Goal: Task Accomplishment & Management: Manage account settings

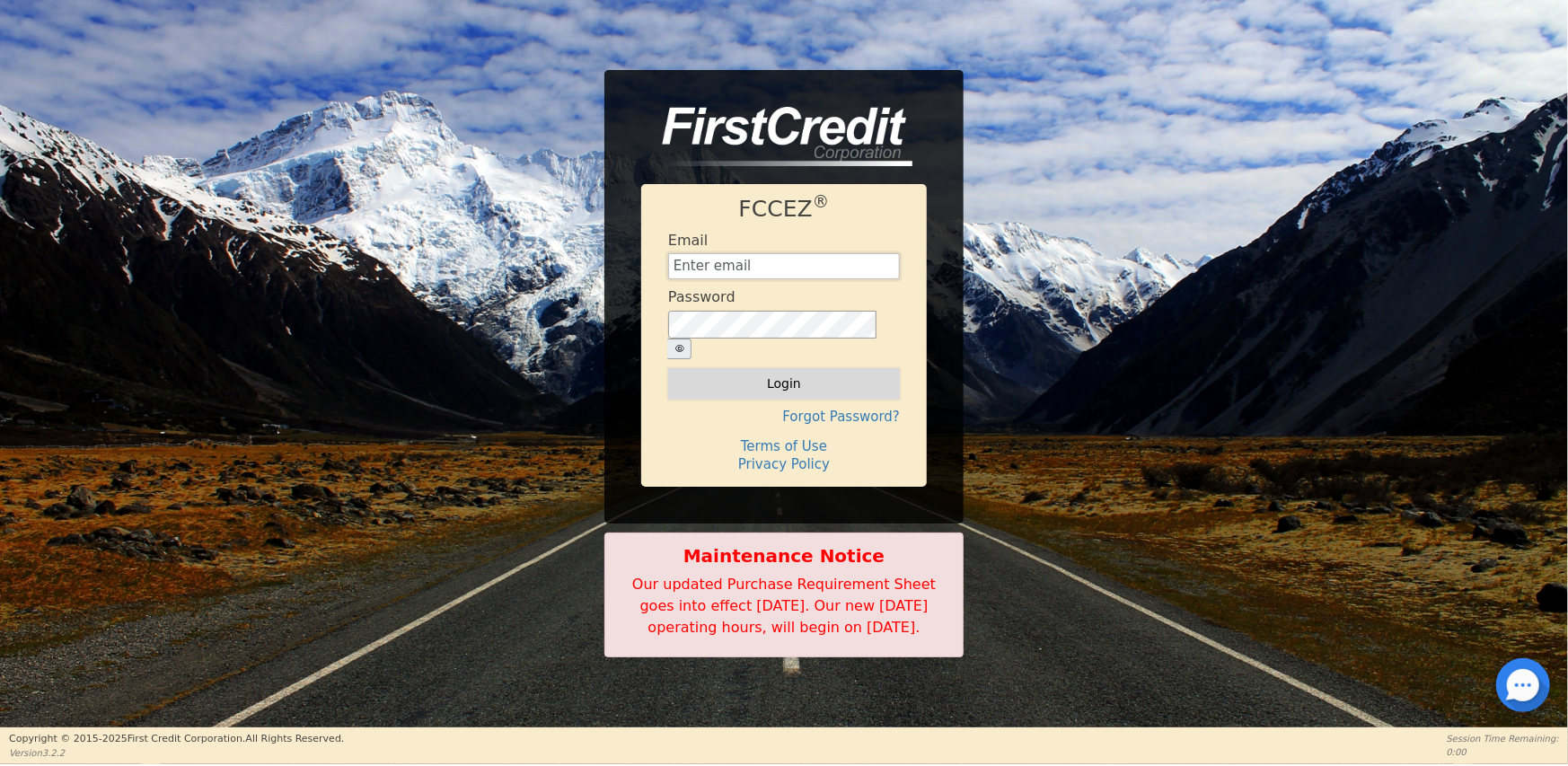
type input "[EMAIL_ADDRESS][DOMAIN_NAME]"
click at [793, 368] on button "Login" at bounding box center [784, 383] width 232 height 31
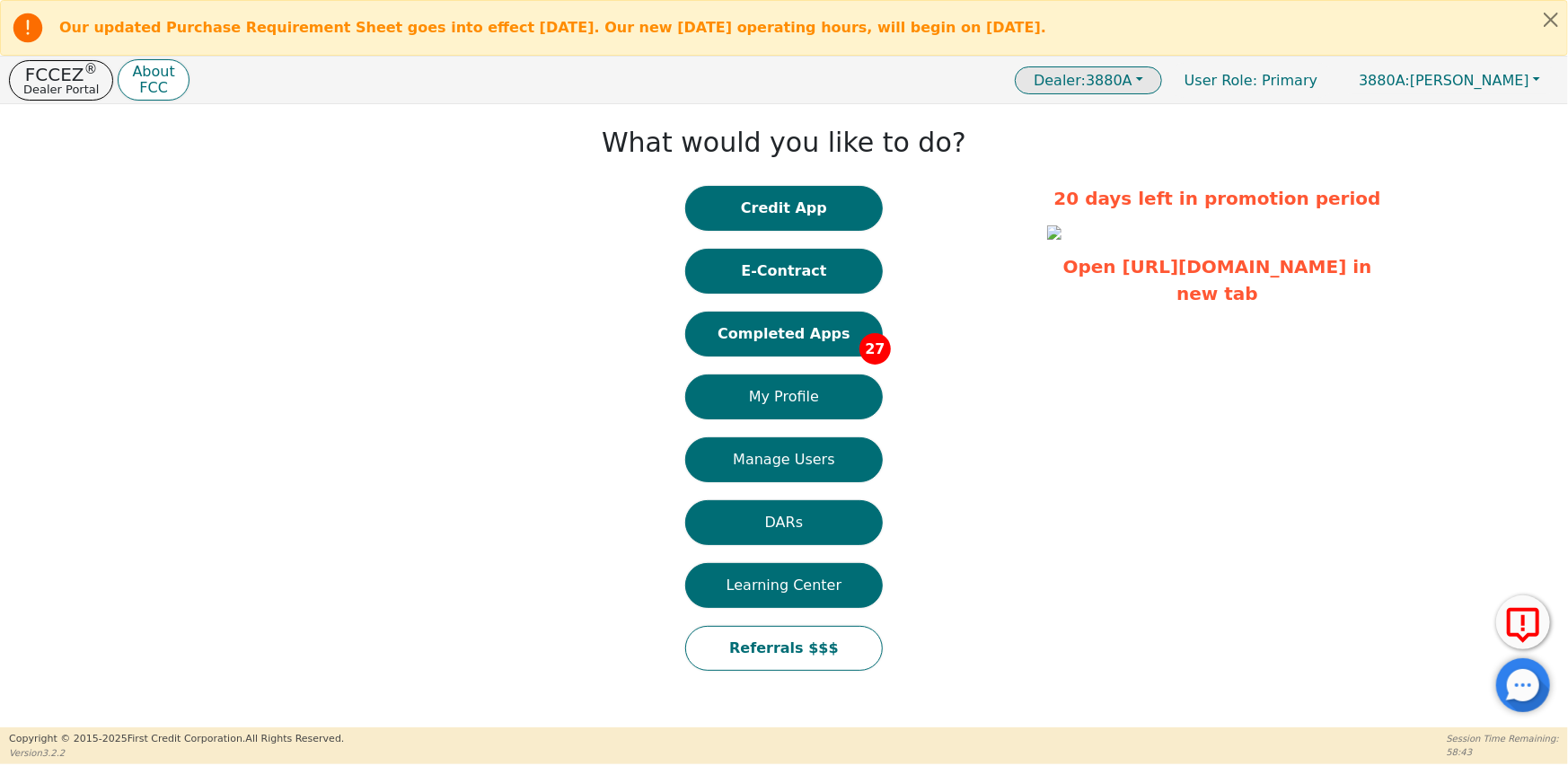
click at [1133, 86] on span "Dealer: 3880A" at bounding box center [1083, 80] width 99 height 17
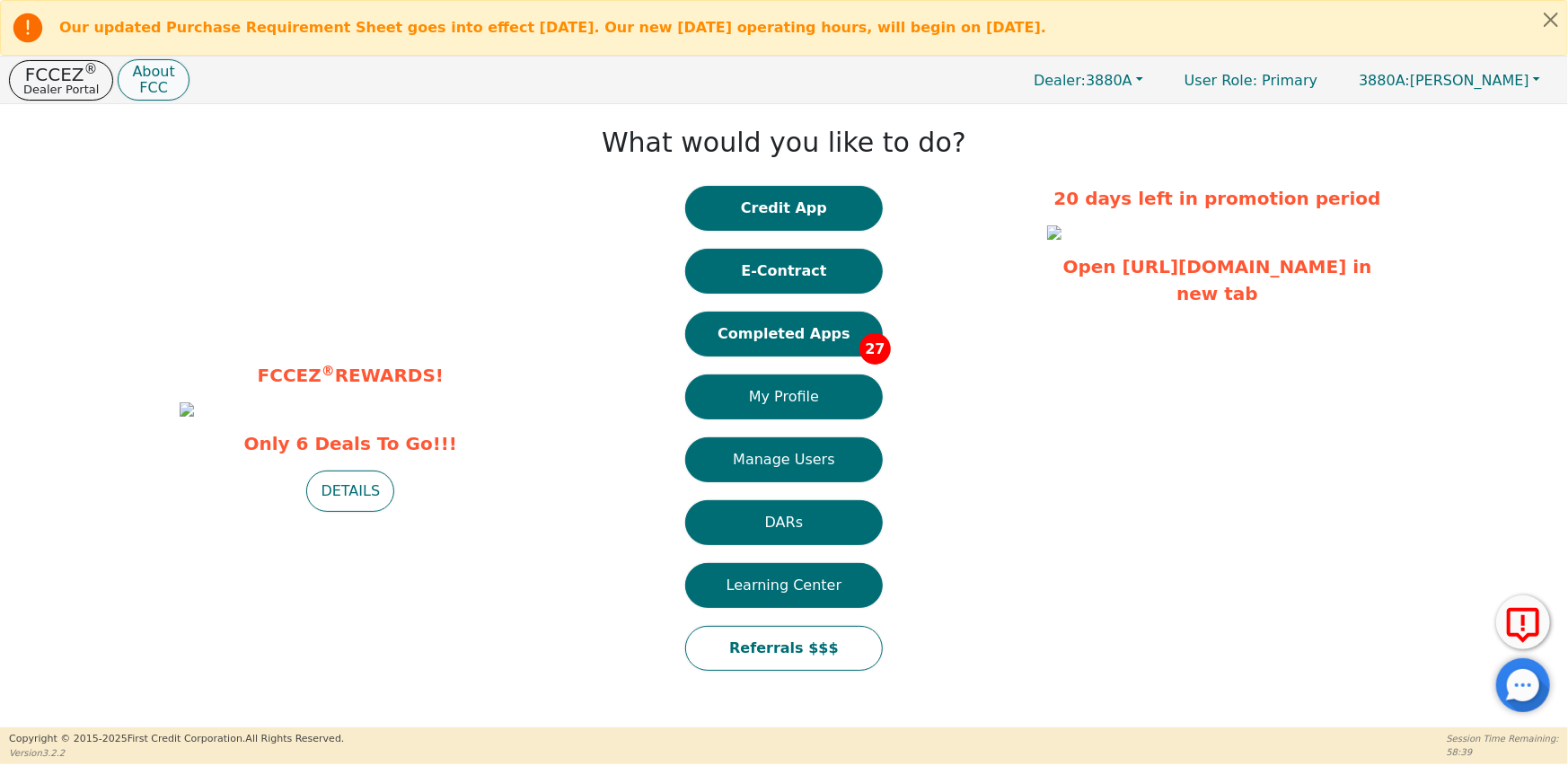
click at [139, 81] on p "FCC" at bounding box center [153, 88] width 42 height 15
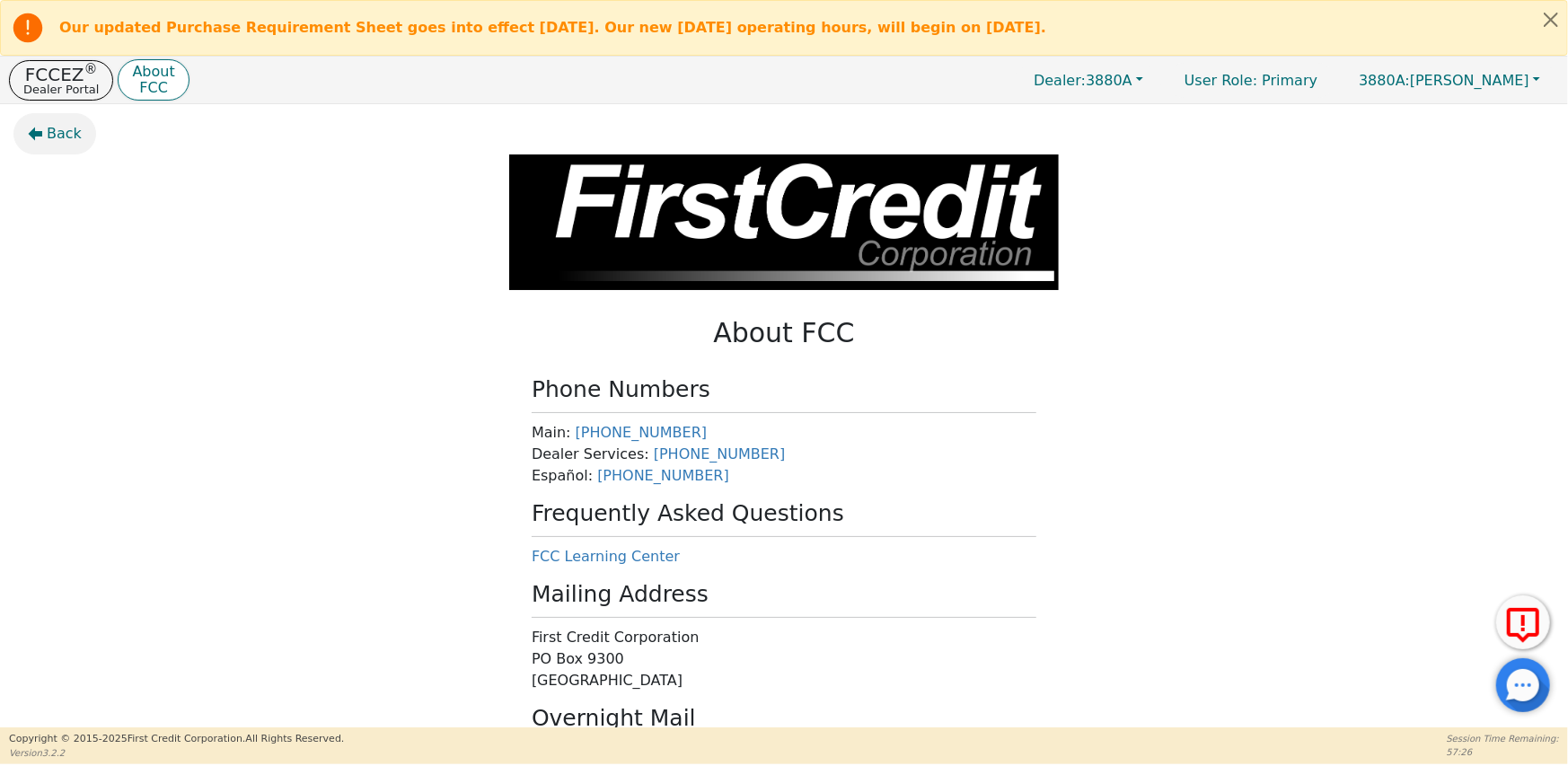
click at [61, 137] on span "Back" at bounding box center [63, 134] width 35 height 22
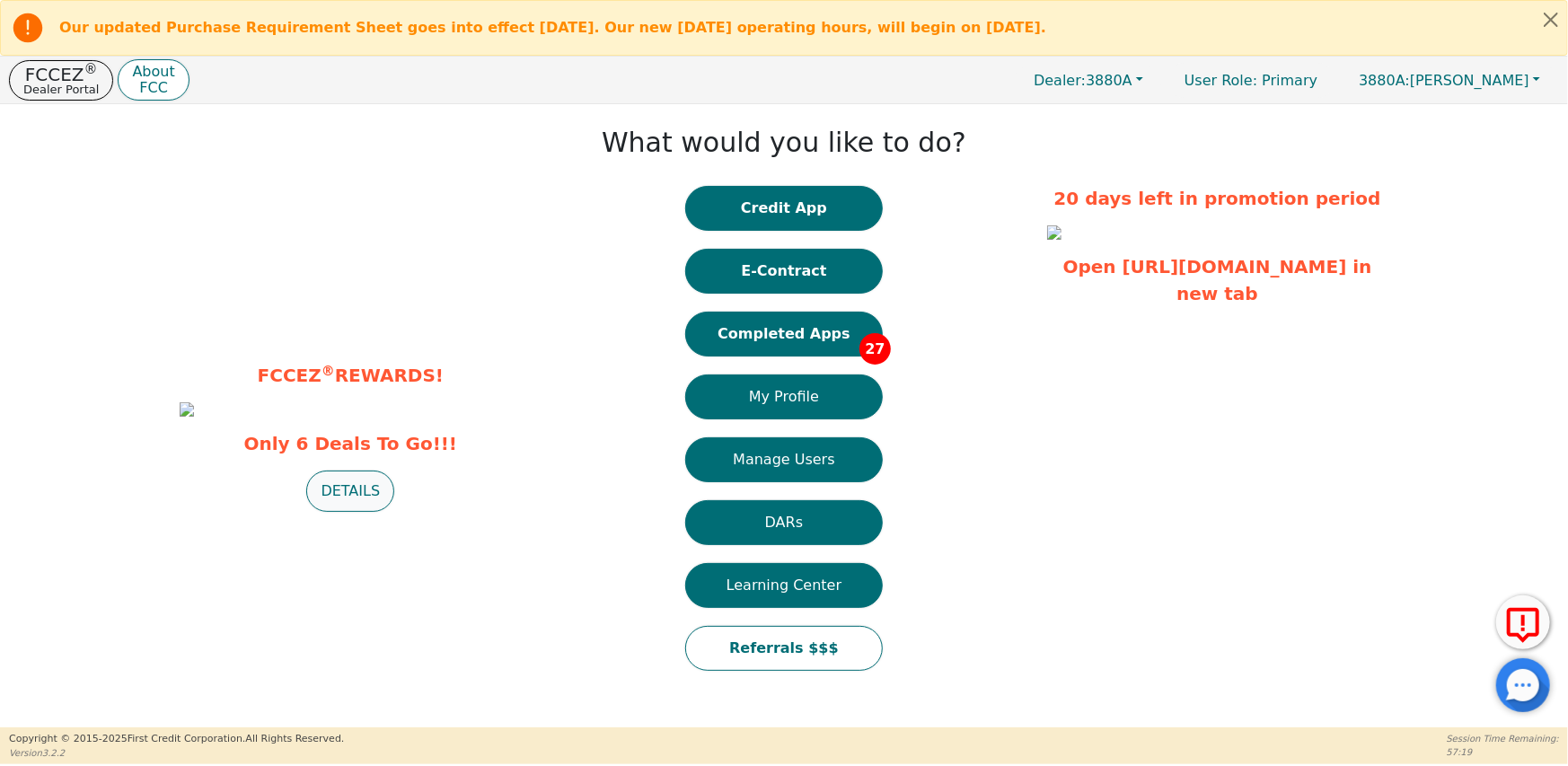
click at [348, 512] on button "DETAILS" at bounding box center [349, 492] width 88 height 41
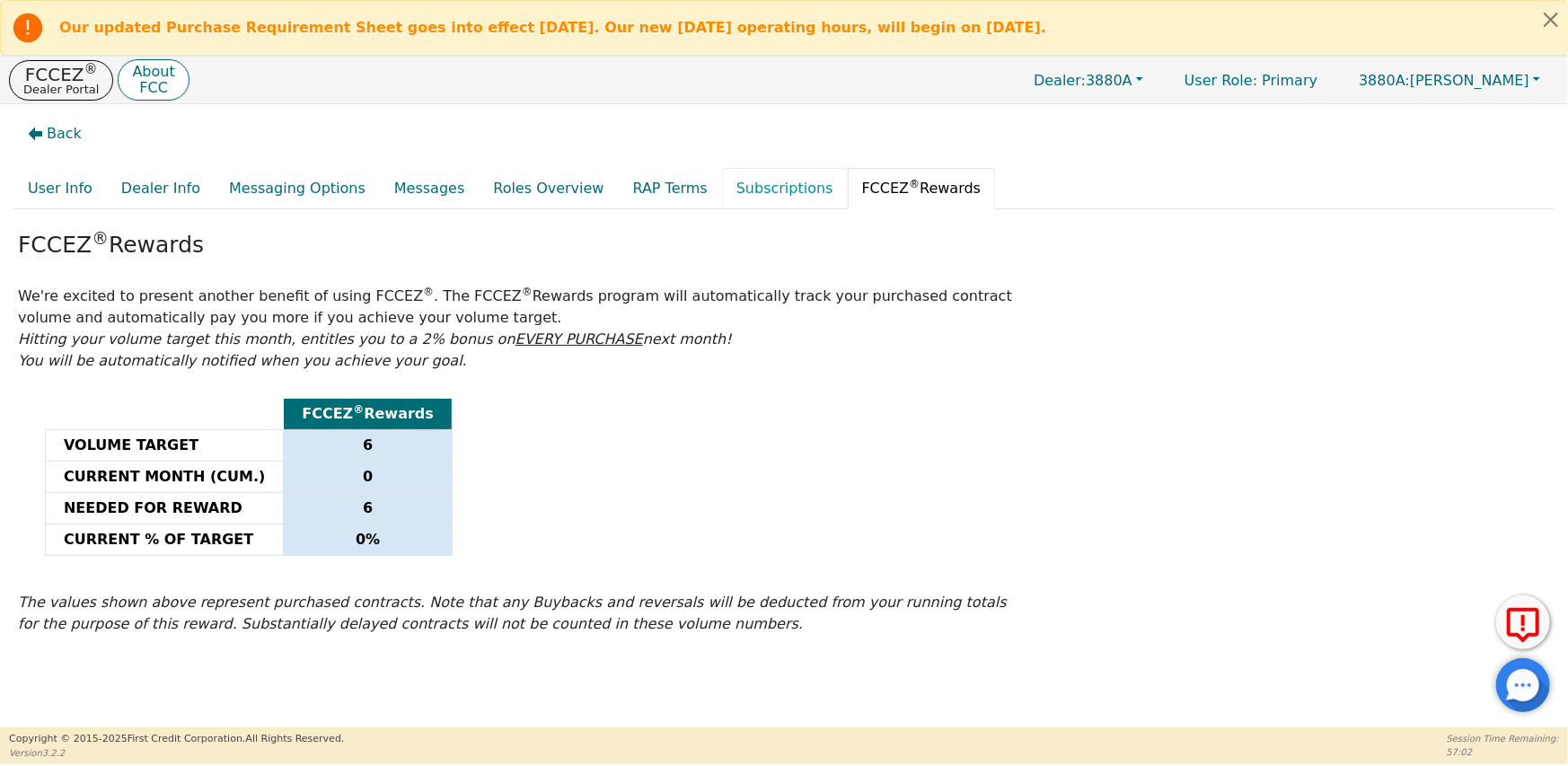
click at [722, 194] on link "Subscriptions" at bounding box center [784, 189] width 125 height 41
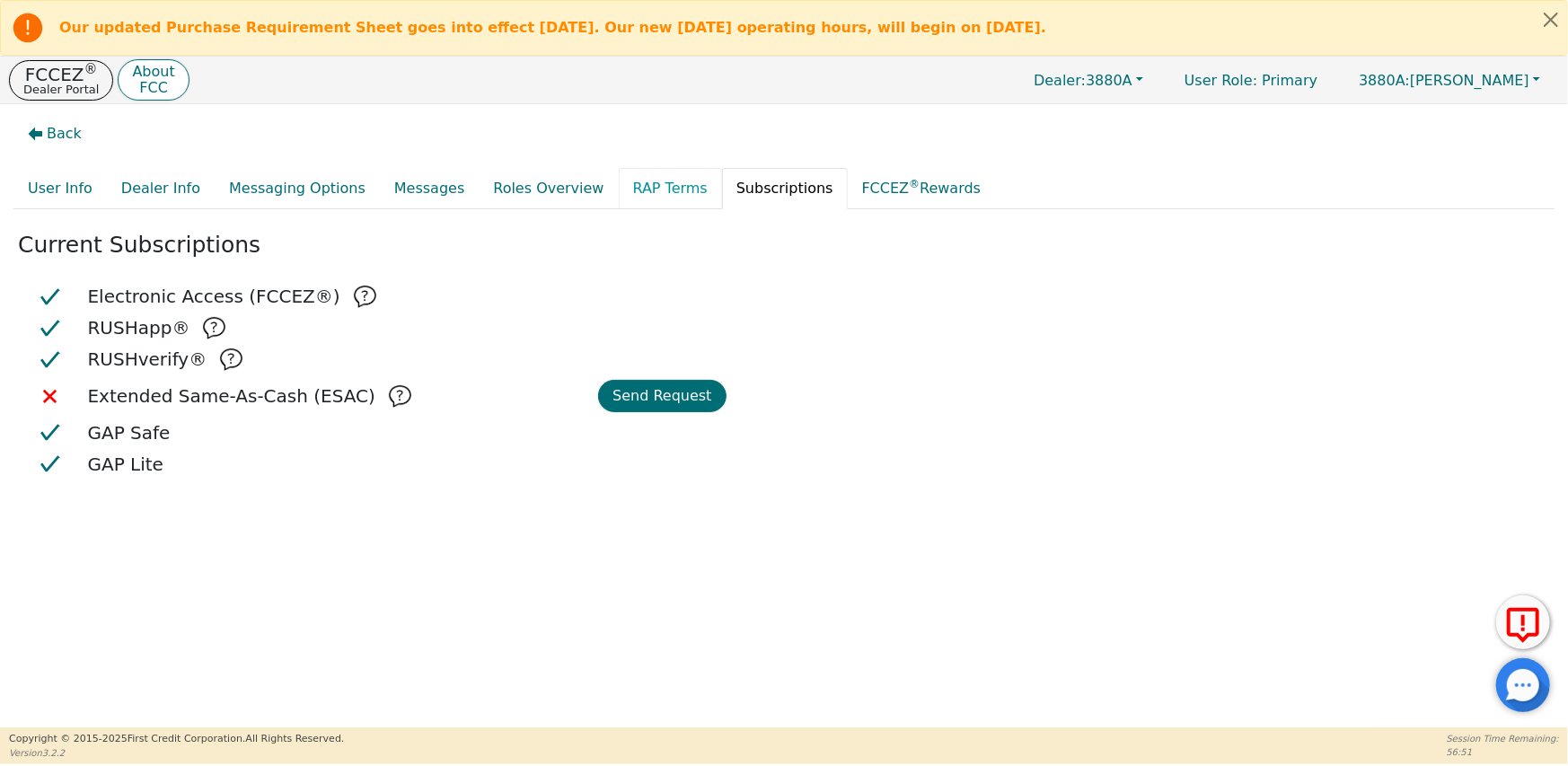
click at [619, 192] on link "RAP Terms" at bounding box center [670, 189] width 104 height 41
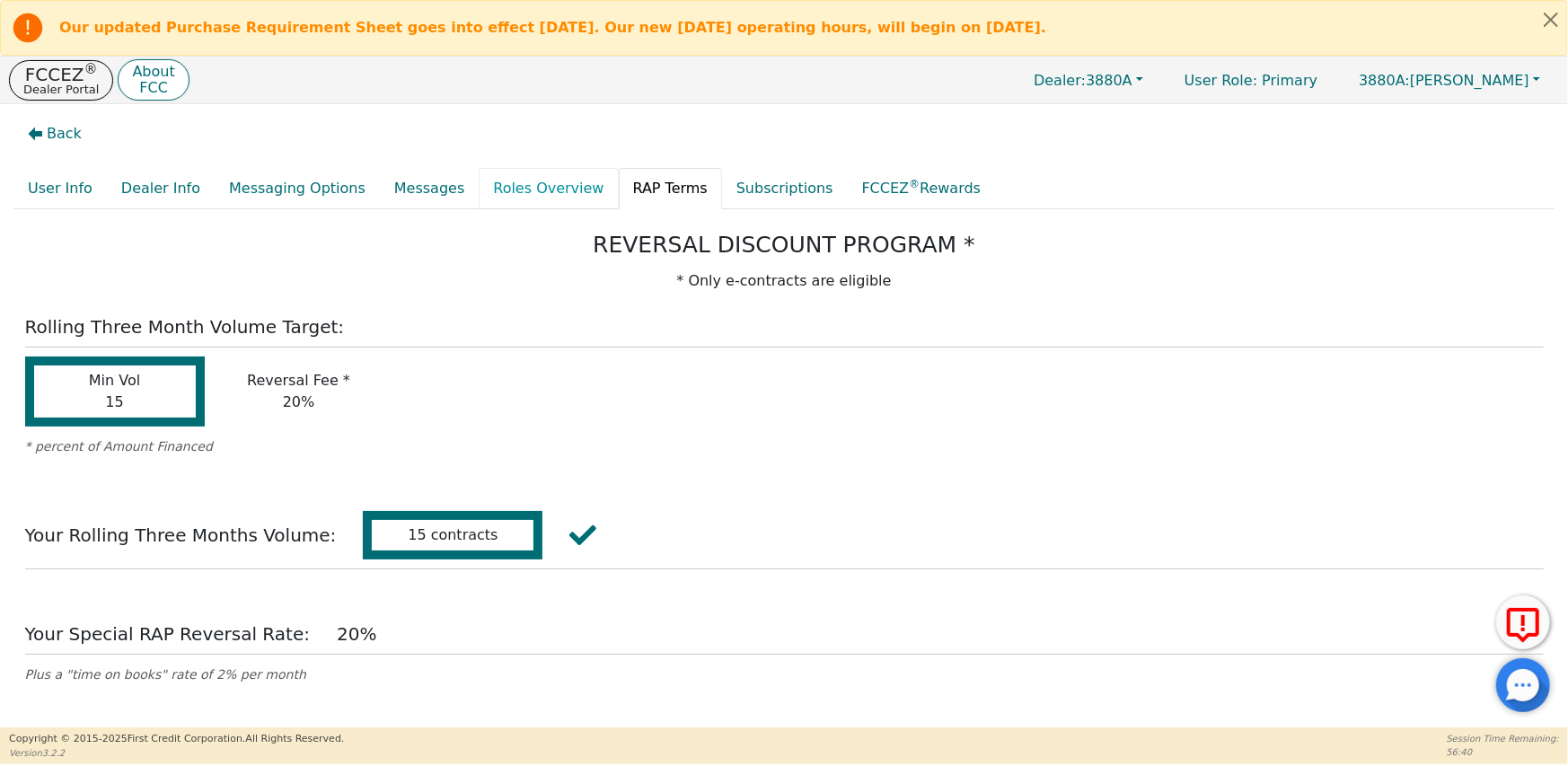
click at [487, 185] on link "Roles Overview" at bounding box center [548, 189] width 139 height 41
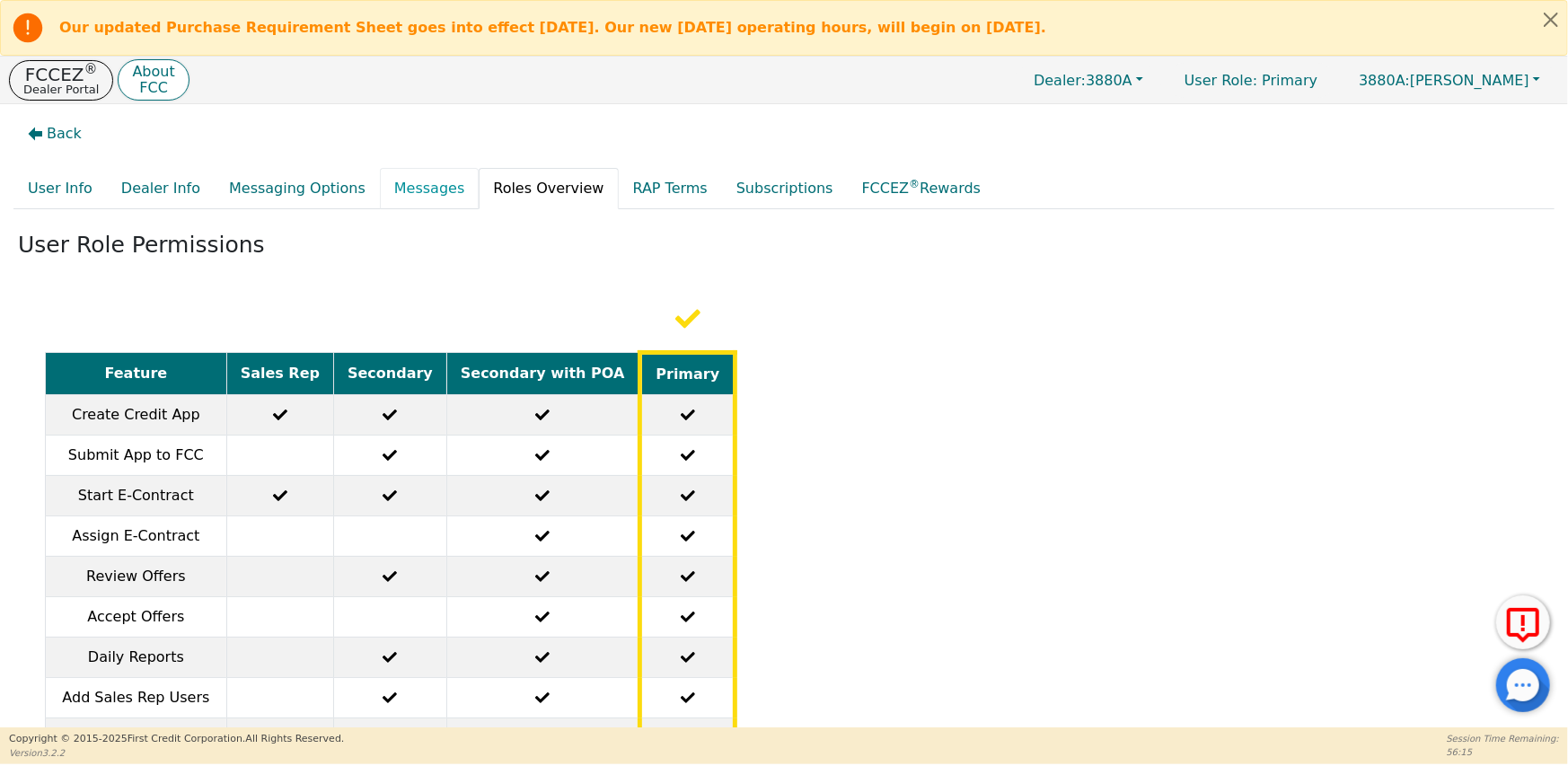
click at [384, 191] on link "Messages" at bounding box center [429, 189] width 99 height 41
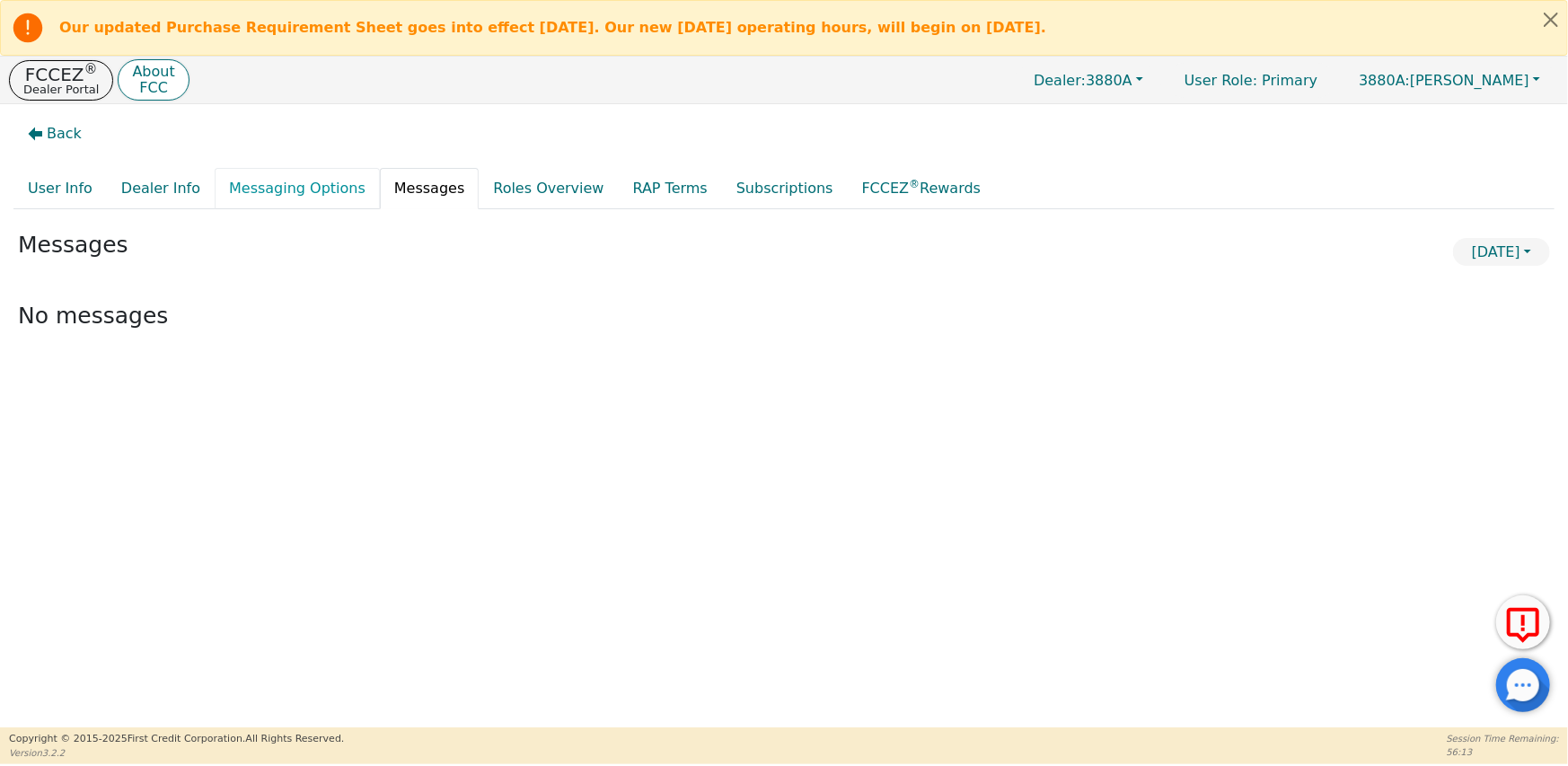
click at [272, 193] on link "Messaging Options" at bounding box center [297, 189] width 165 height 41
select select "50"
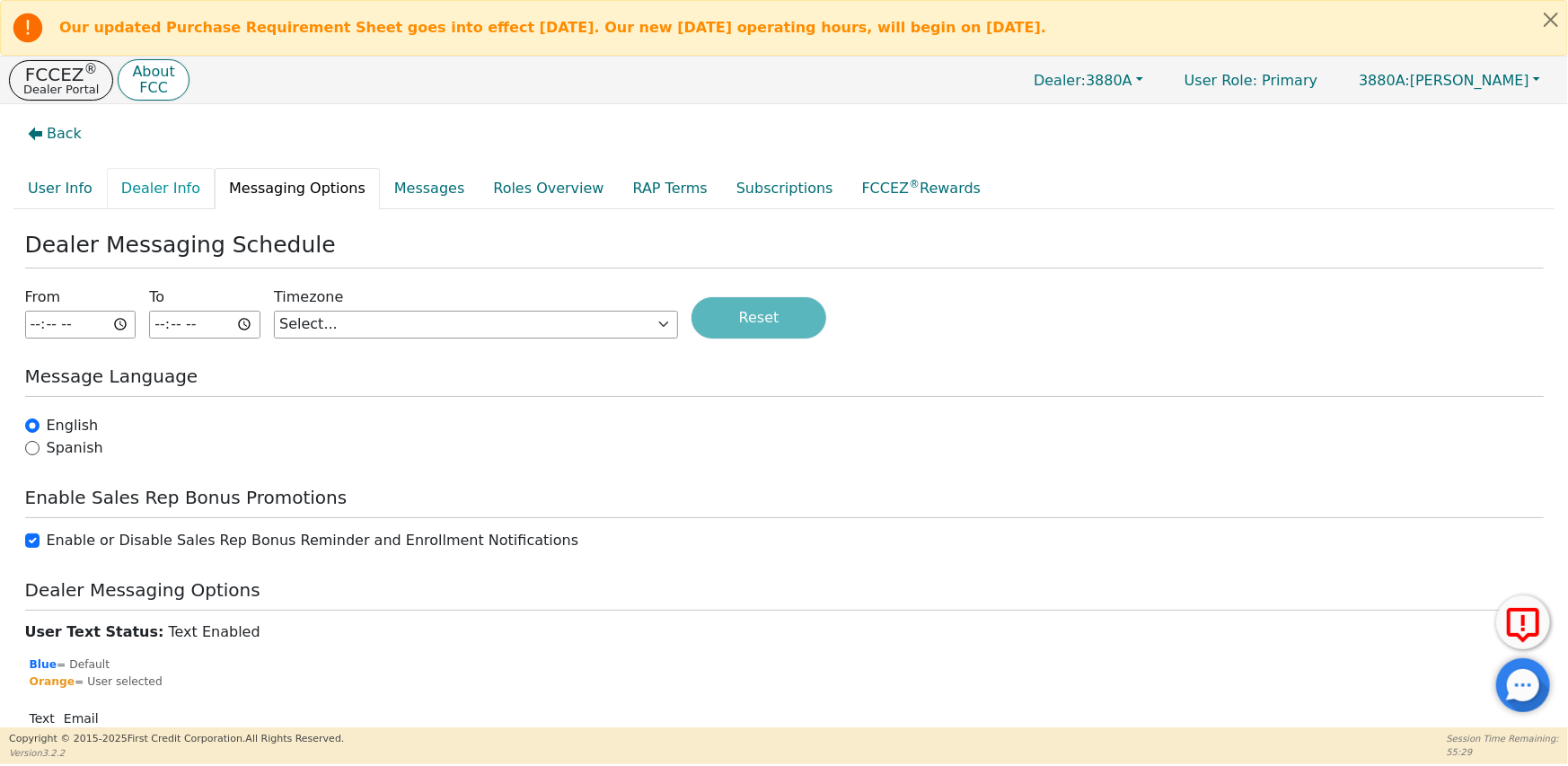
click at [147, 187] on link "Dealer Info" at bounding box center [160, 189] width 108 height 41
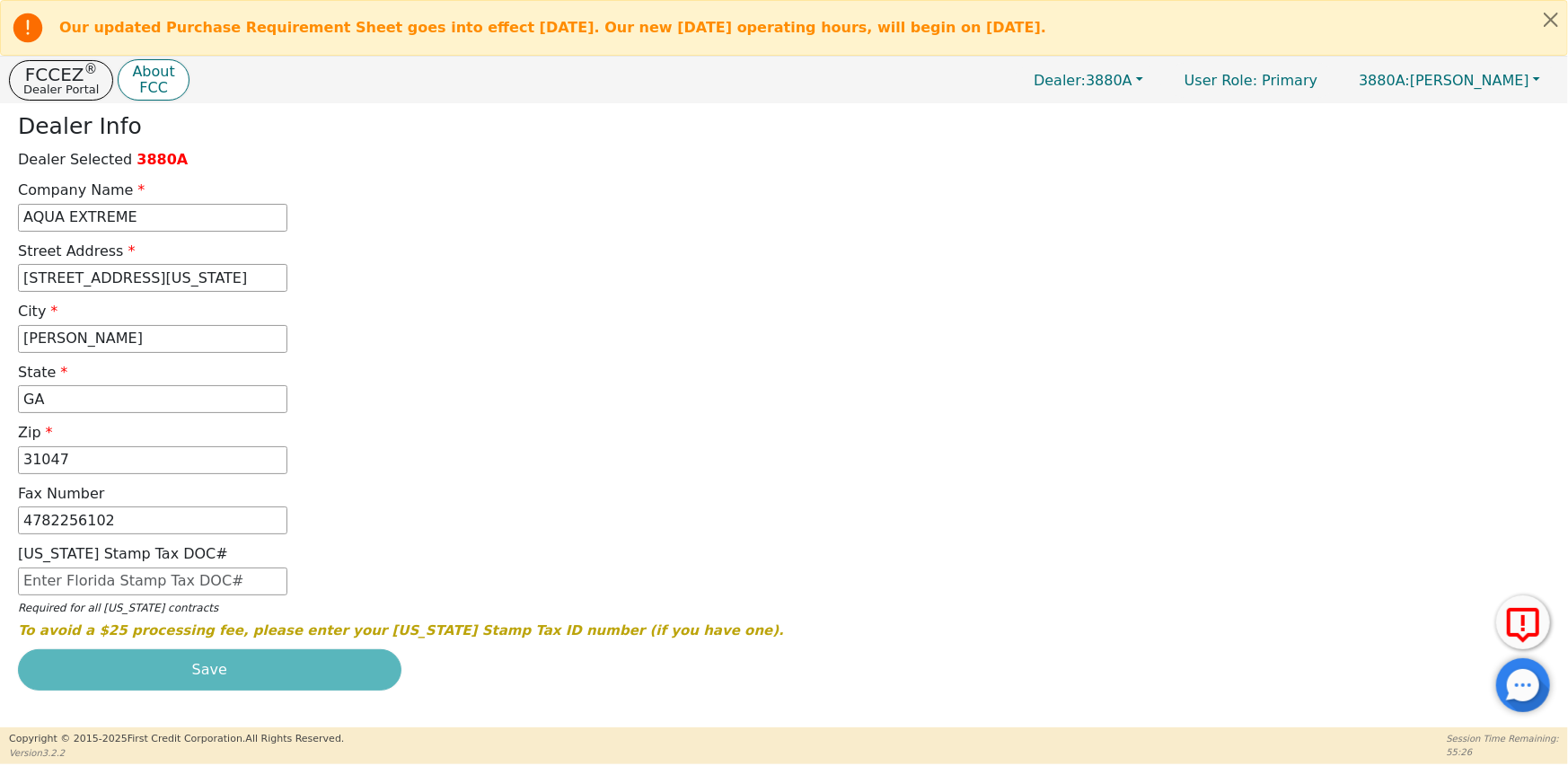
scroll to position [125, 0]
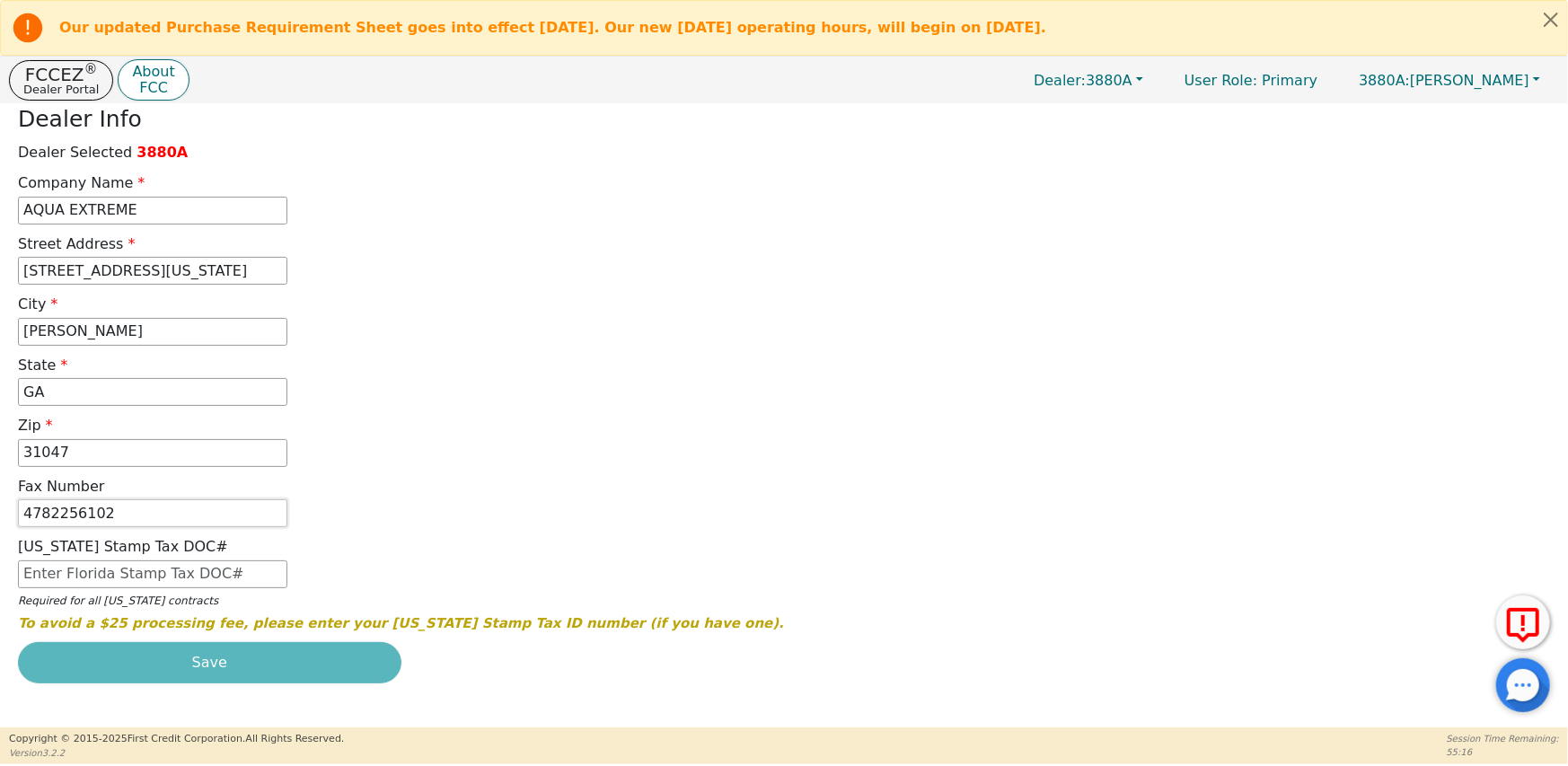
drag, startPoint x: 135, startPoint y: 512, endPoint x: 0, endPoint y: 509, distance: 135.0
click at [0, 509] on div "Back User Info Dealer Info Messaging Options Messages Roles Overview RAP Terms …" at bounding box center [784, 290] width 1568 height 624
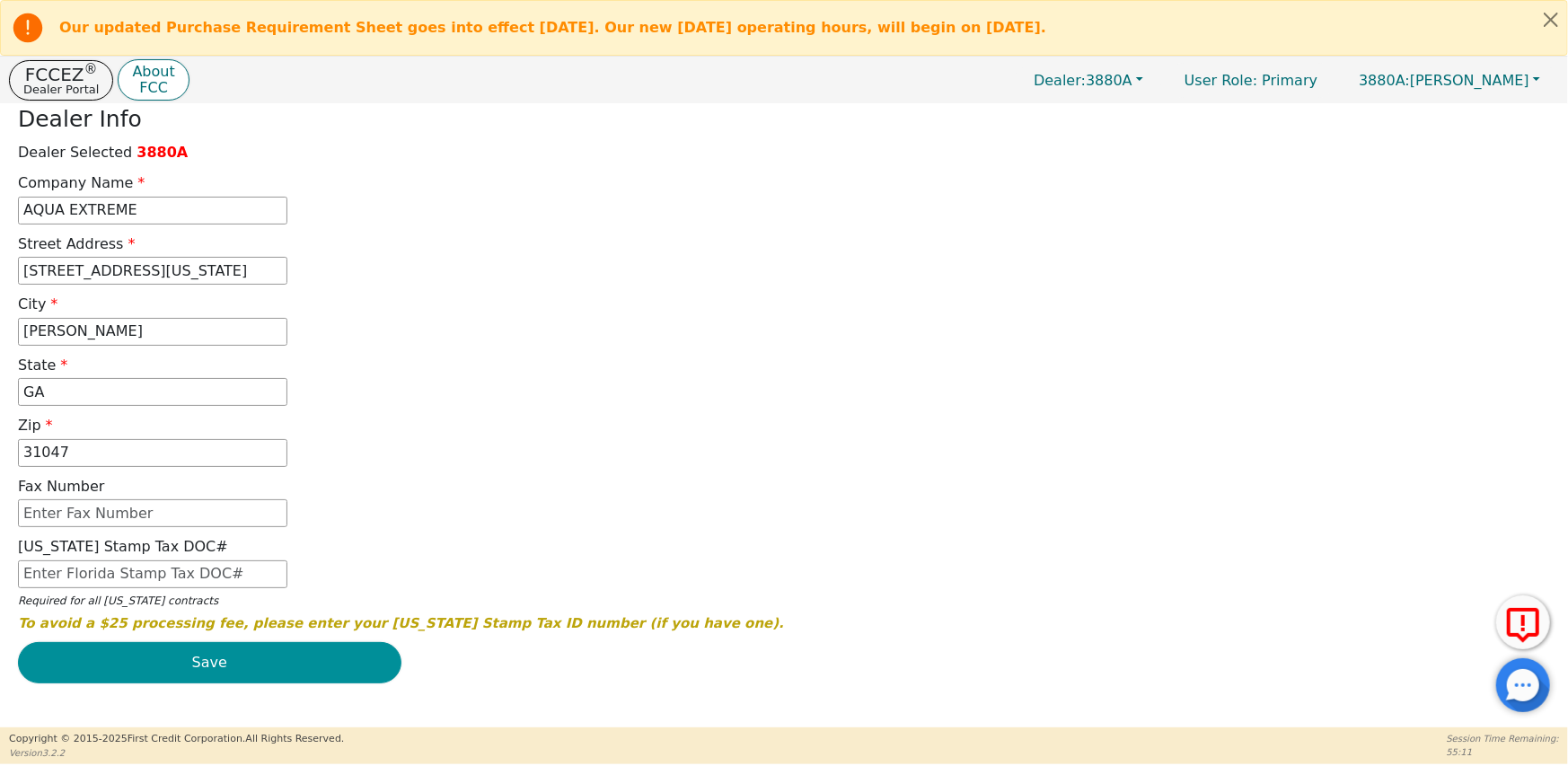
click at [230, 660] on button "Save" at bounding box center [209, 663] width 384 height 41
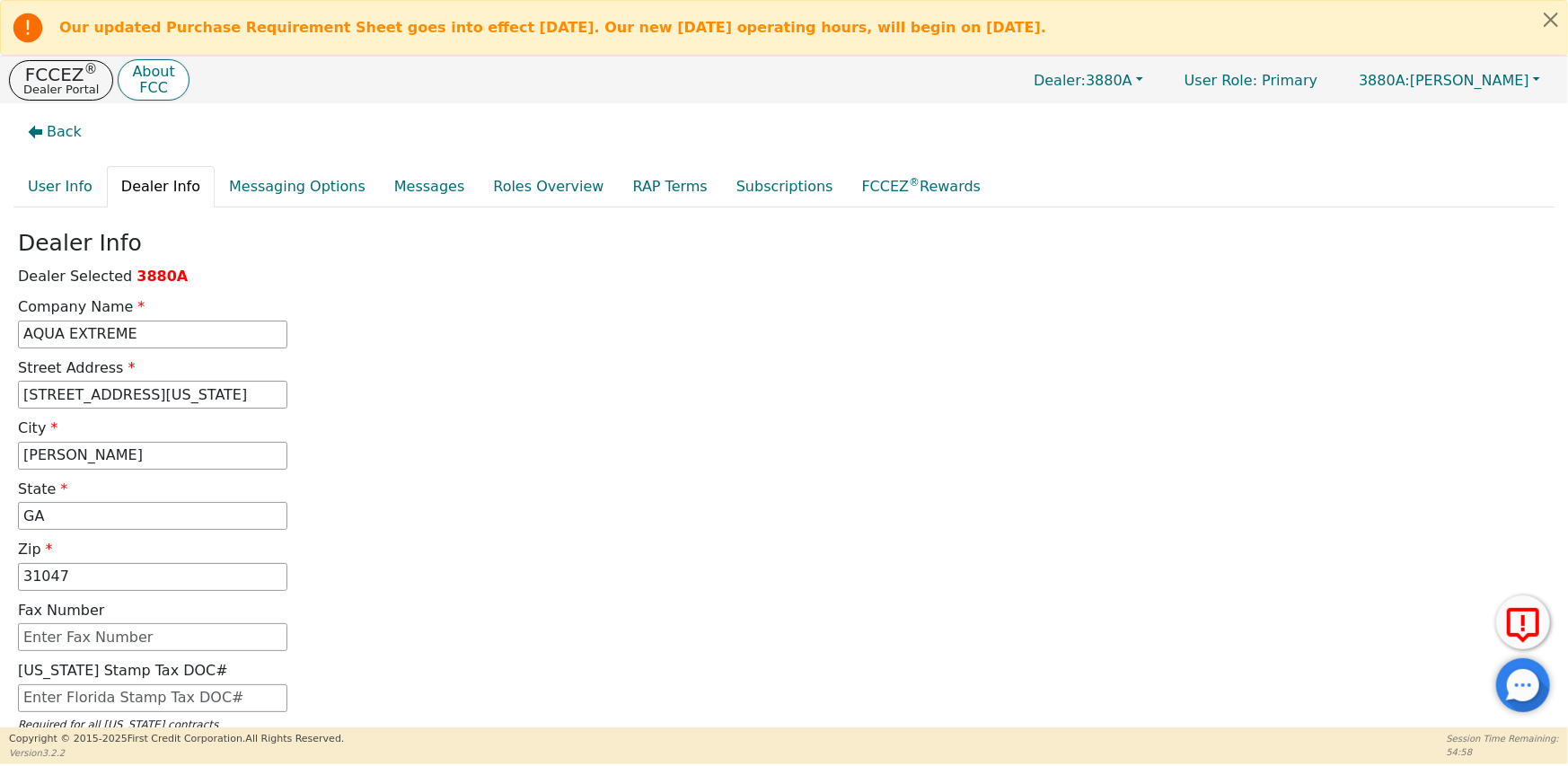
scroll to position [0, 0]
click at [67, 193] on link "User Info" at bounding box center [60, 189] width 94 height 41
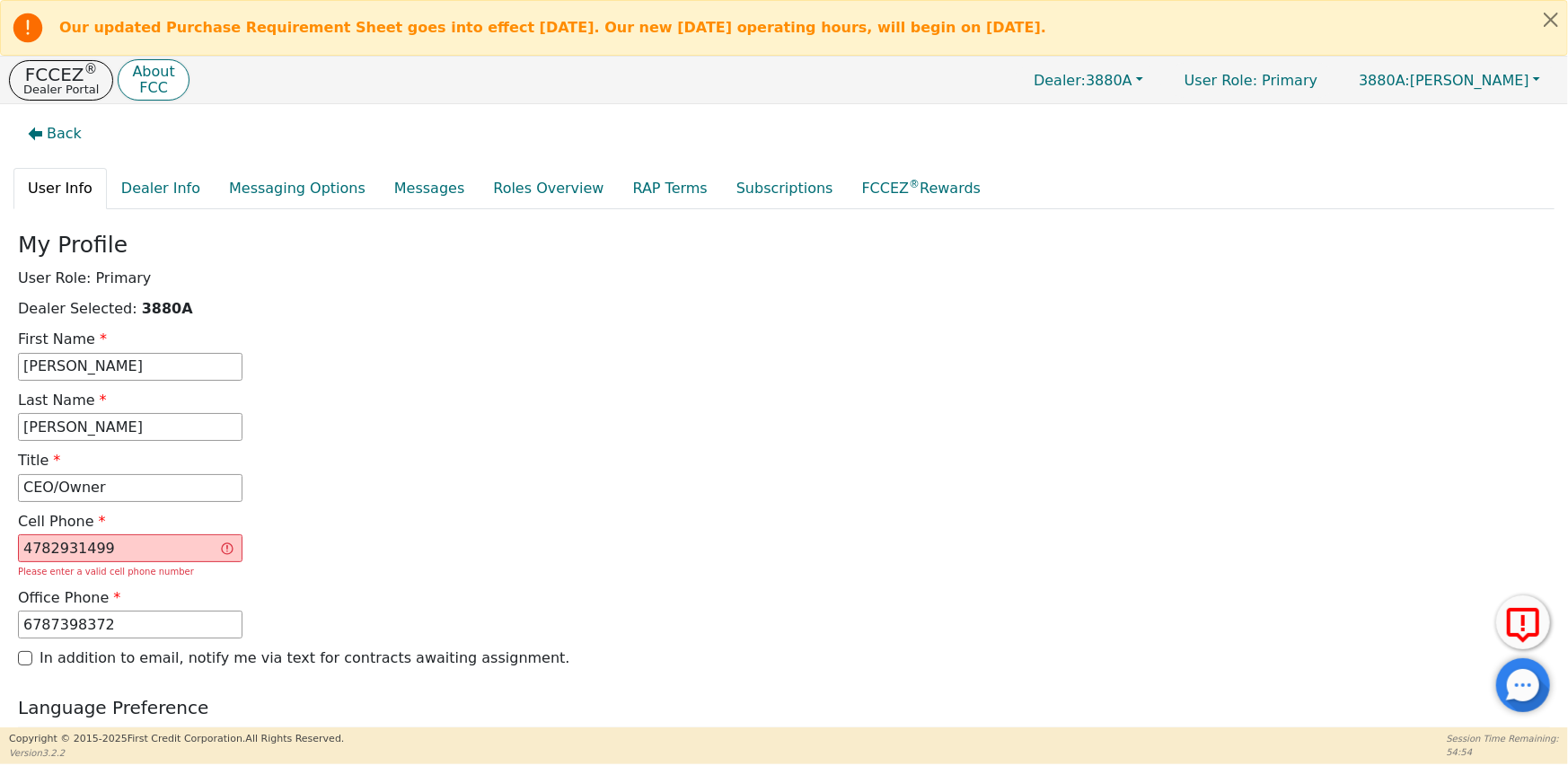
scroll to position [90, 0]
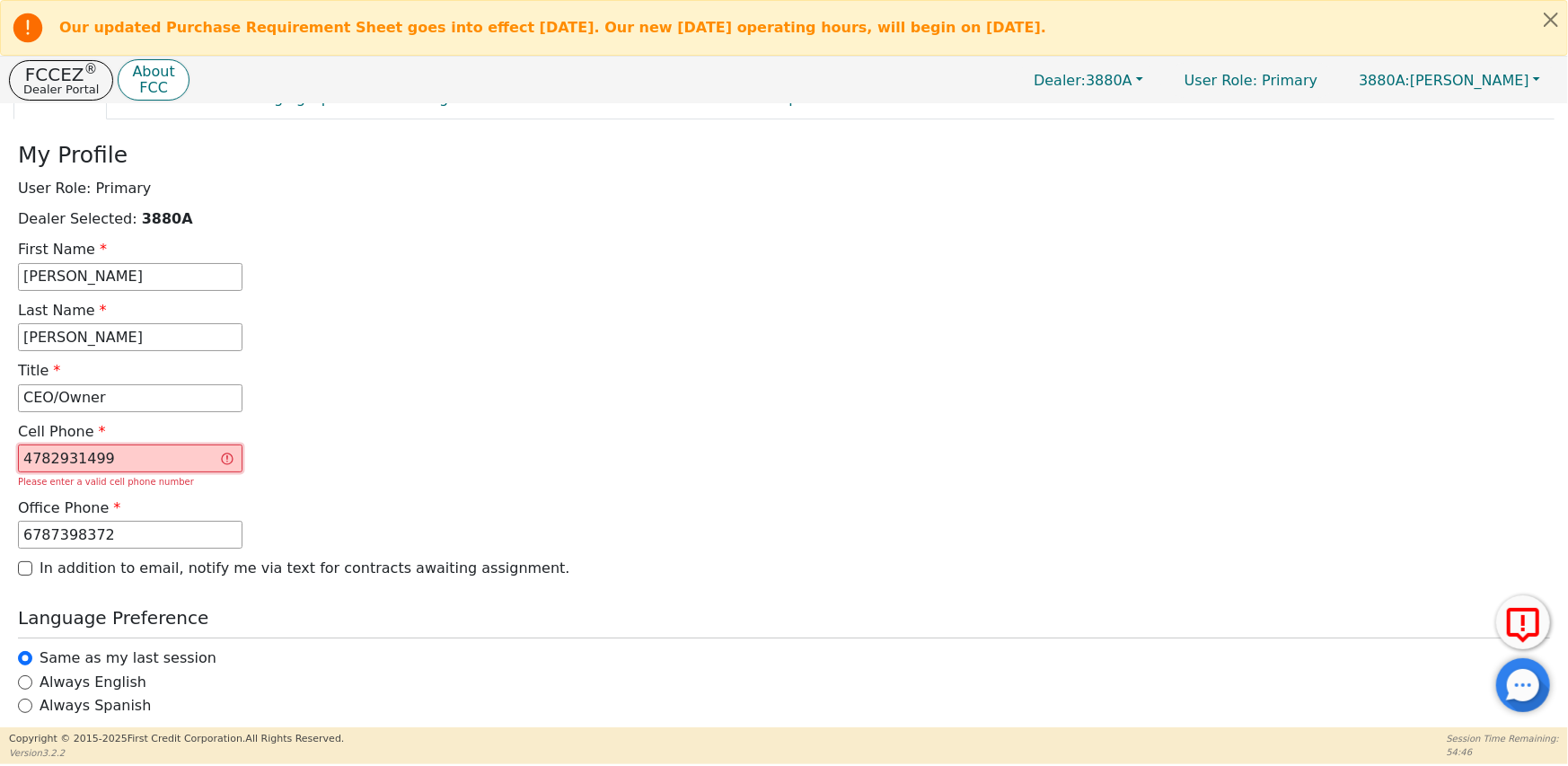
drag, startPoint x: 127, startPoint y: 460, endPoint x: 15, endPoint y: 459, distance: 112.0
click at [15, 459] on div "Cell Phone [PHONE_NUMBER] Please enter a valid cell phone number" at bounding box center [784, 455] width 1545 height 67
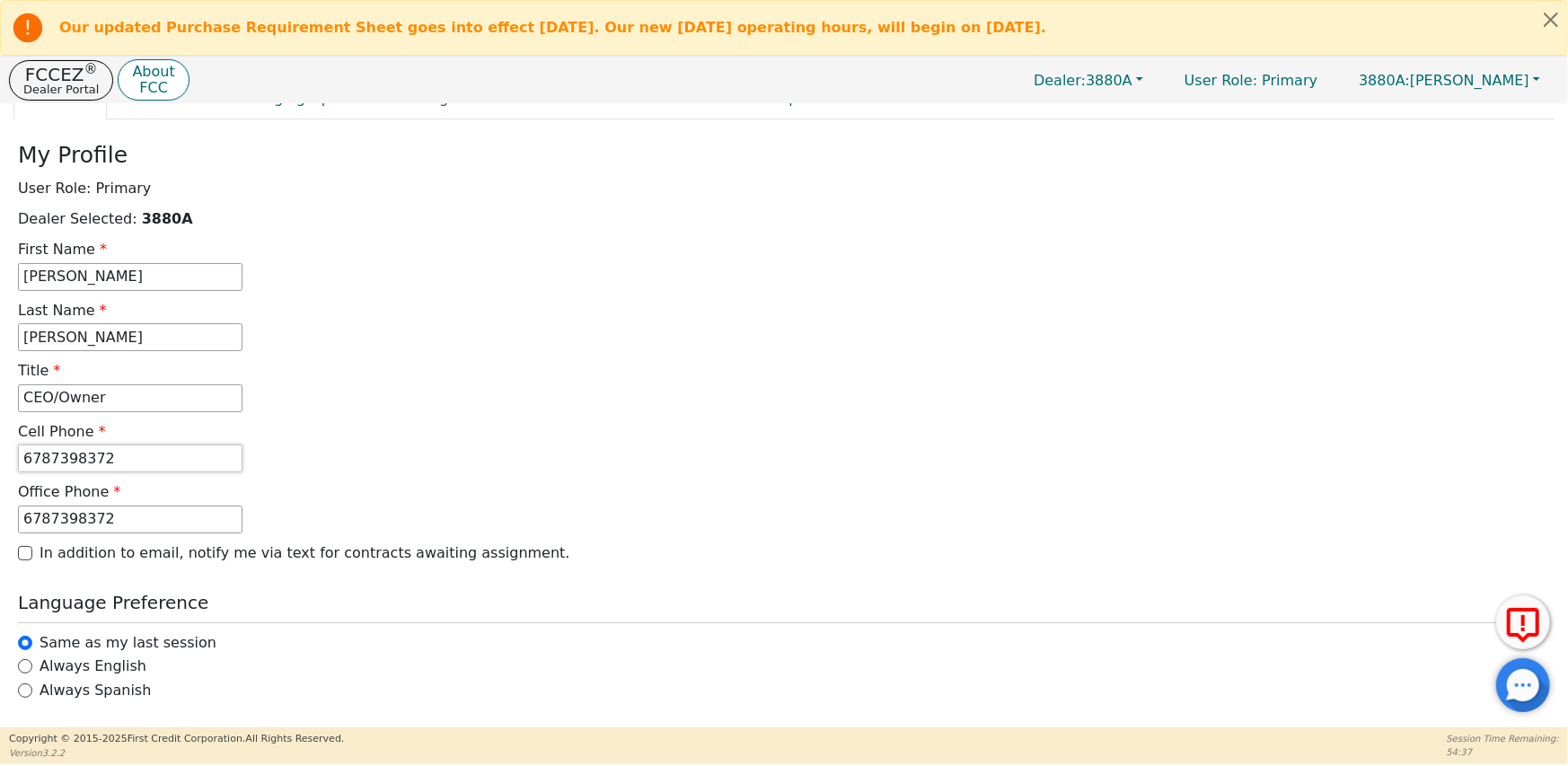
type input "6787398372"
drag, startPoint x: 110, startPoint y: 517, endPoint x: 6, endPoint y: 517, distance: 104.0
click at [7, 517] on div "User Info Dealer Info Messaging Options Messages Roles Overview RAP Terms Subsc…" at bounding box center [784, 475] width 1554 height 794
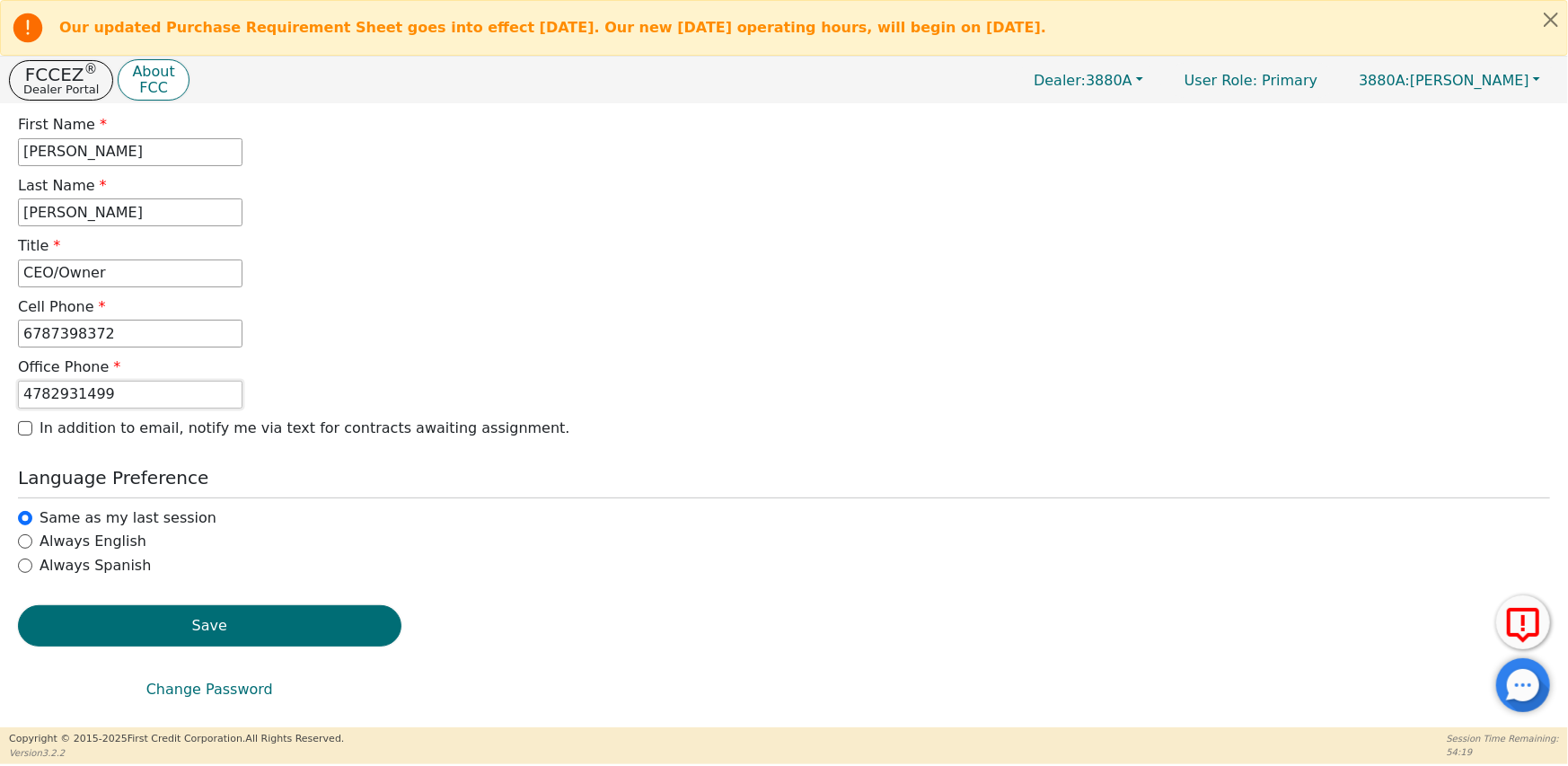
scroll to position [234, 0]
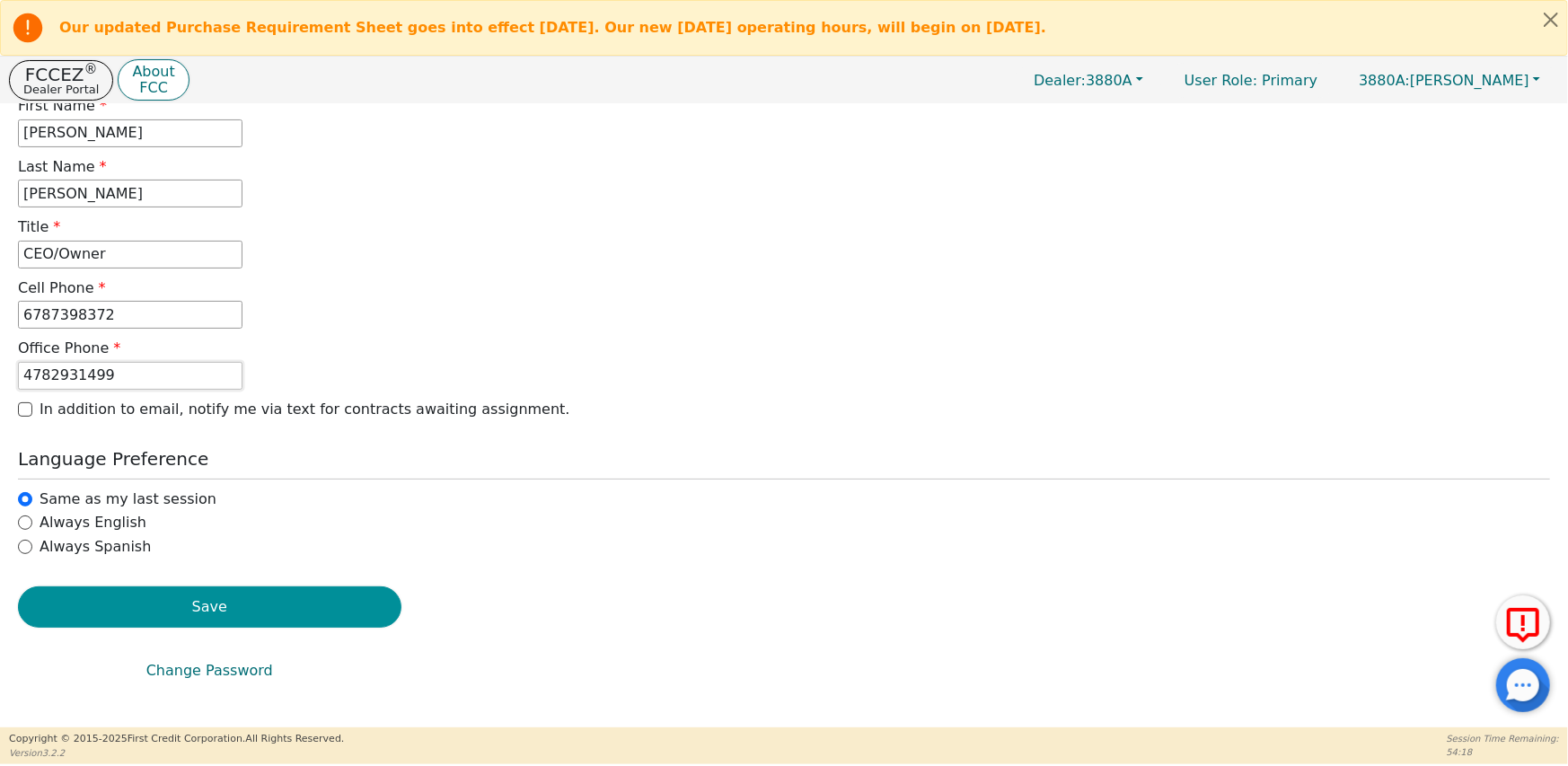
type input "4782931499"
click at [233, 614] on button "Save" at bounding box center [209, 607] width 384 height 41
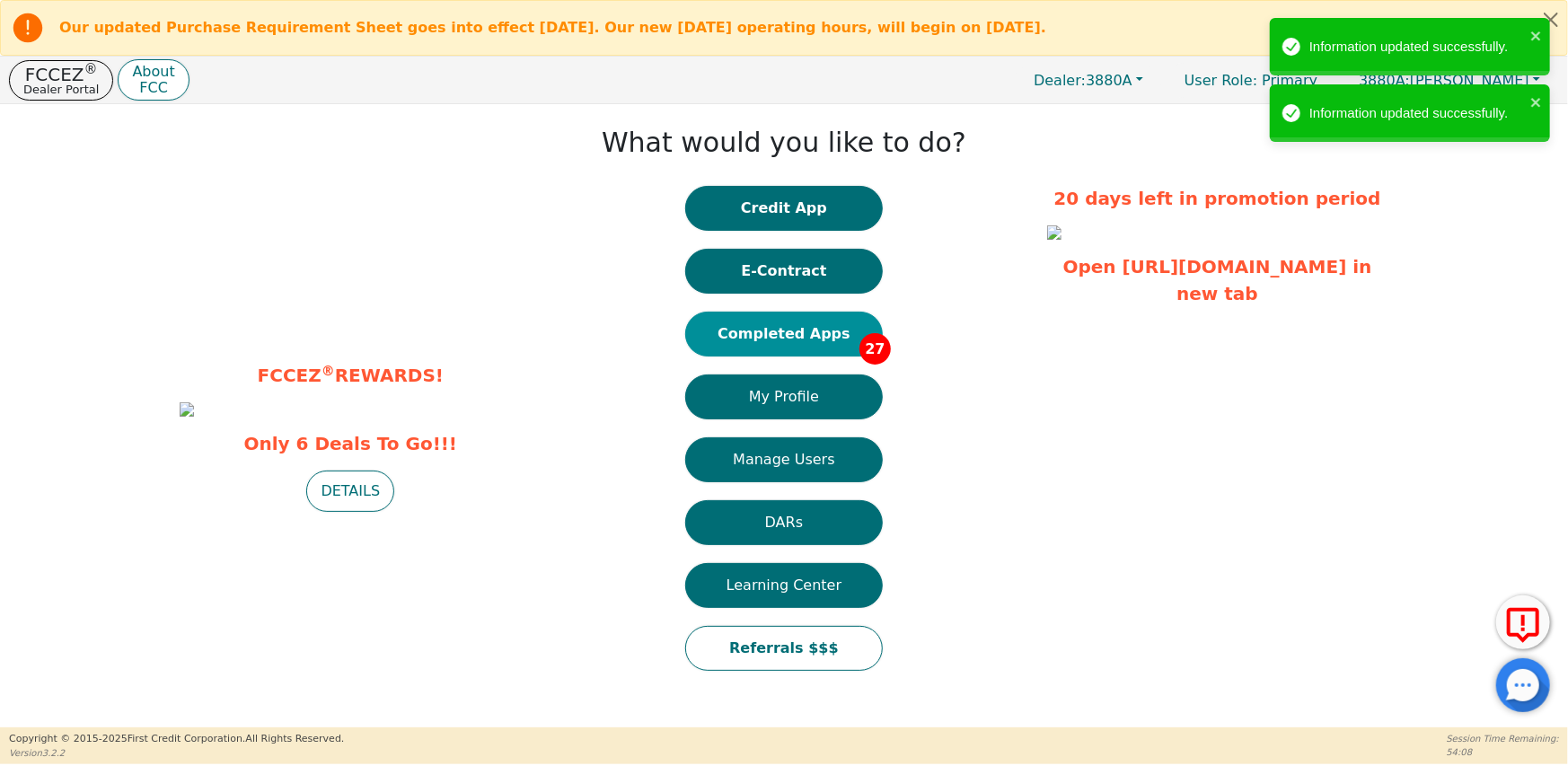
click at [788, 339] on button "Completed Apps 27" at bounding box center [784, 335] width 197 height 45
